Goal: Information Seeking & Learning: Learn about a topic

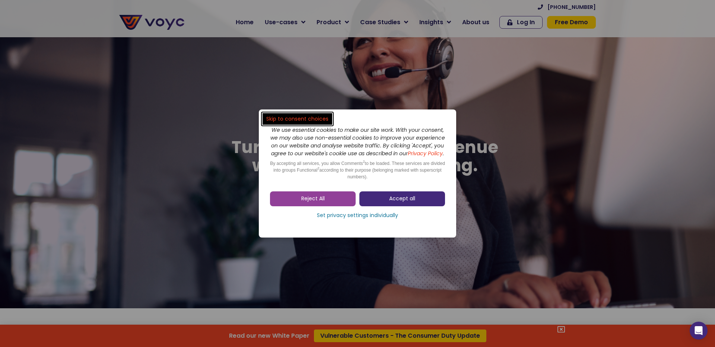
click at [379, 206] on link "Accept all" at bounding box center [402, 198] width 86 height 15
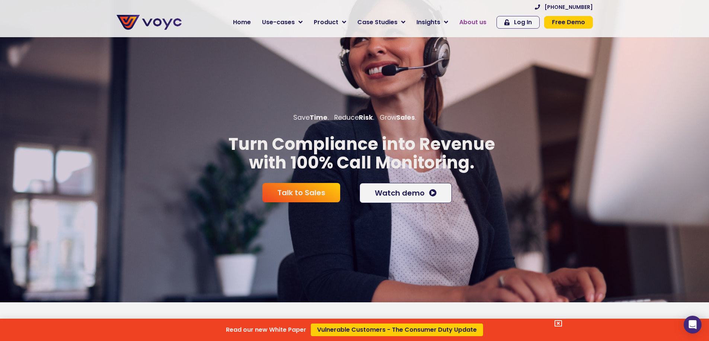
click at [474, 18] on div "Read our new White Paper Vulnerable Customers - The Consumer Duty Update" at bounding box center [354, 170] width 709 height 341
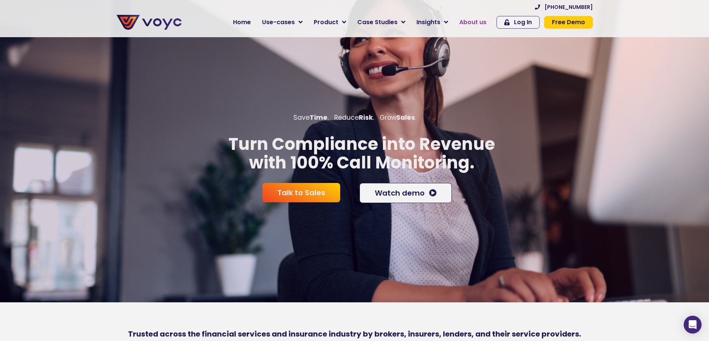
click at [474, 22] on span "About us" at bounding box center [472, 22] width 27 height 9
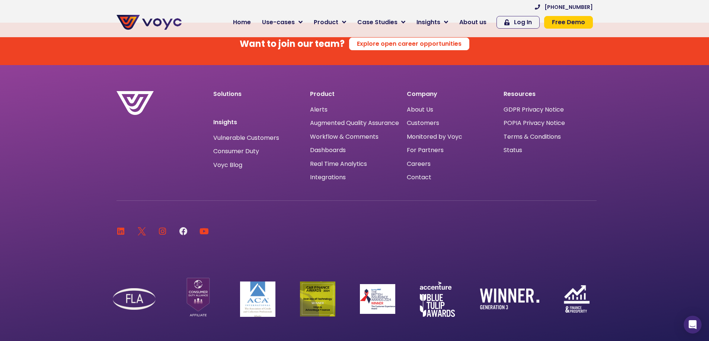
click at [185, 227] on icon at bounding box center [183, 231] width 8 height 8
